Goal: Navigation & Orientation: Find specific page/section

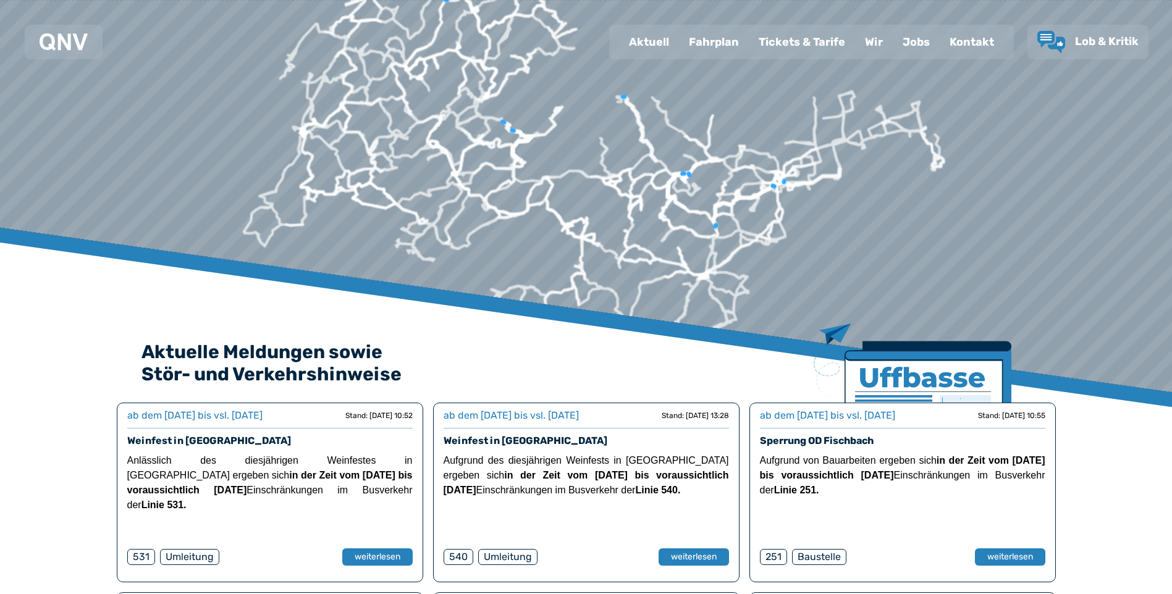
click at [708, 47] on div "Fahrplan" at bounding box center [714, 42] width 70 height 32
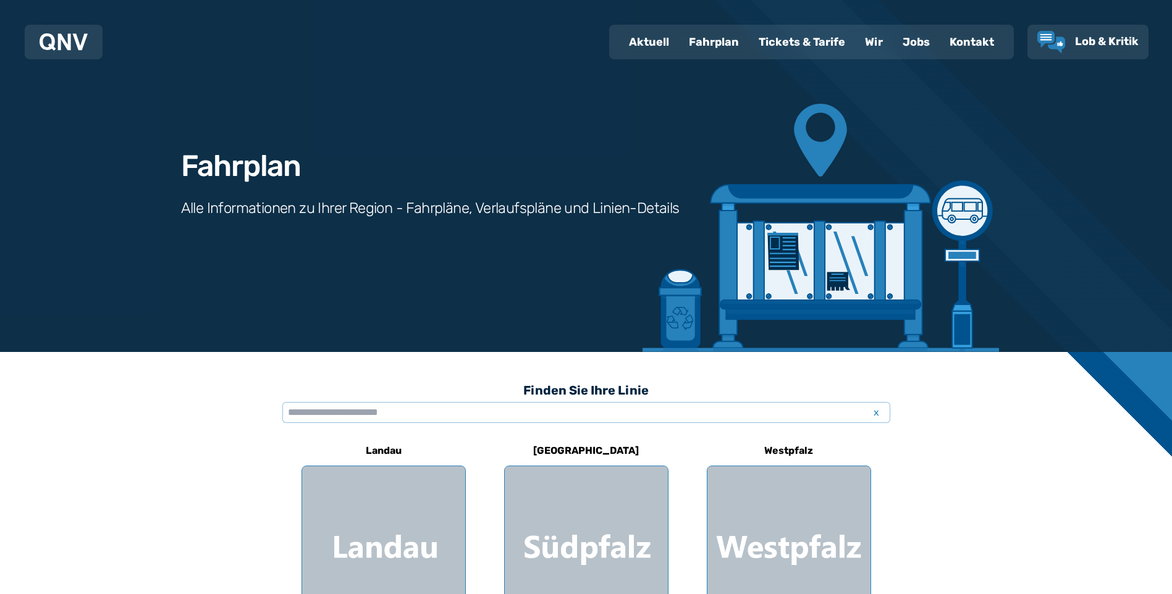
click at [655, 47] on div "Aktuell" at bounding box center [649, 42] width 60 height 32
select select "*"
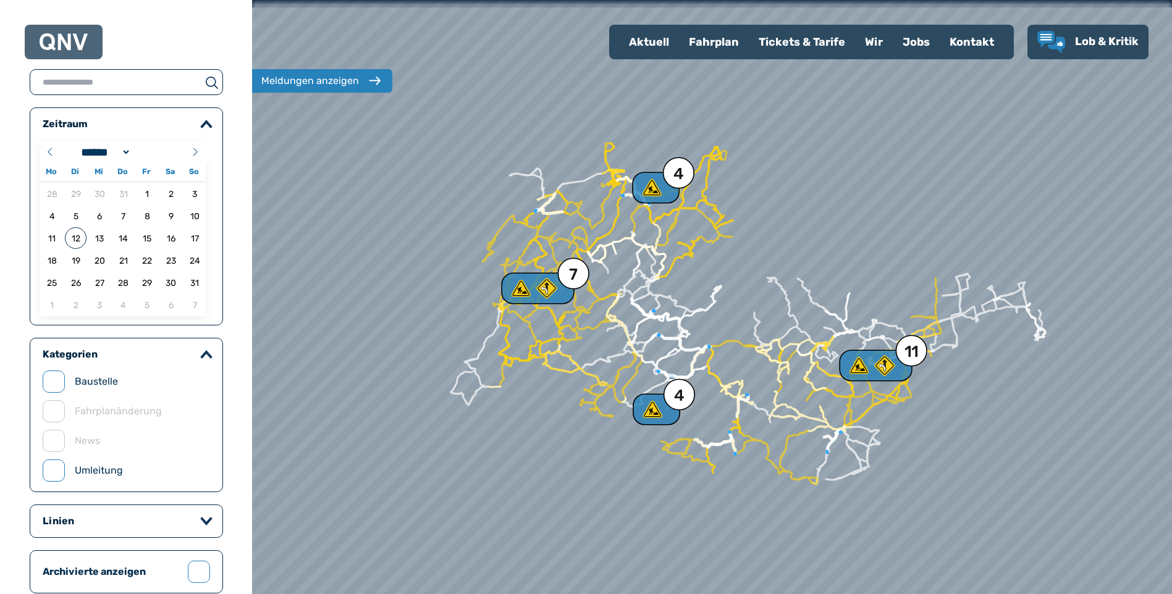
click at [646, 36] on div "Aktuell" at bounding box center [649, 42] width 60 height 32
click at [50, 37] on img at bounding box center [64, 41] width 48 height 17
